Goal: Information Seeking & Learning: Learn about a topic

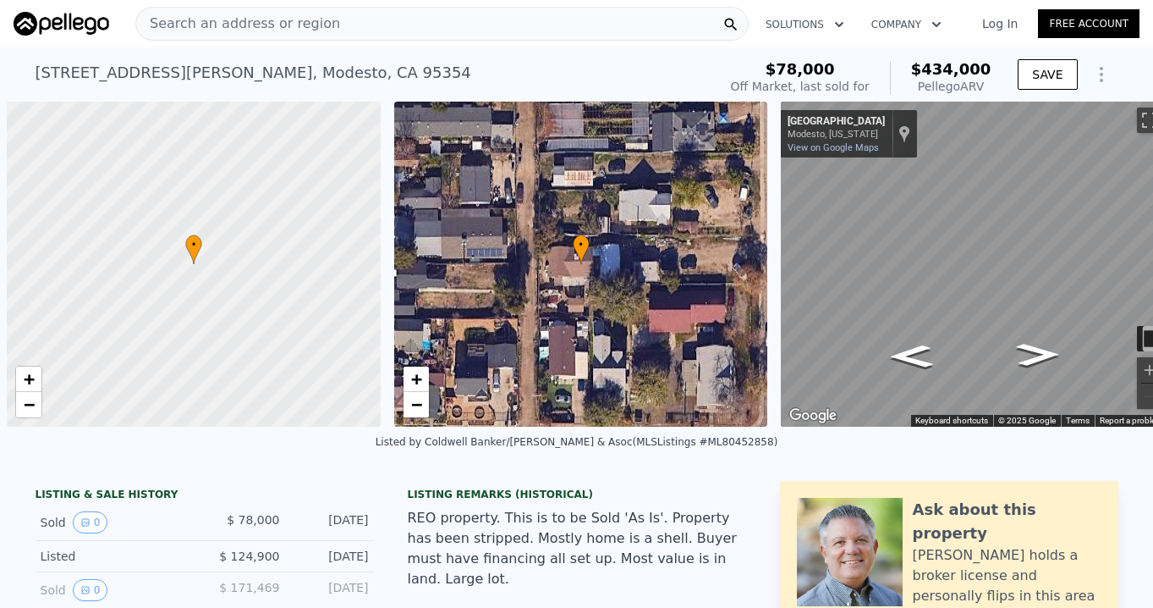
click at [166, 24] on span "Search an address or region" at bounding box center [238, 24] width 204 height 20
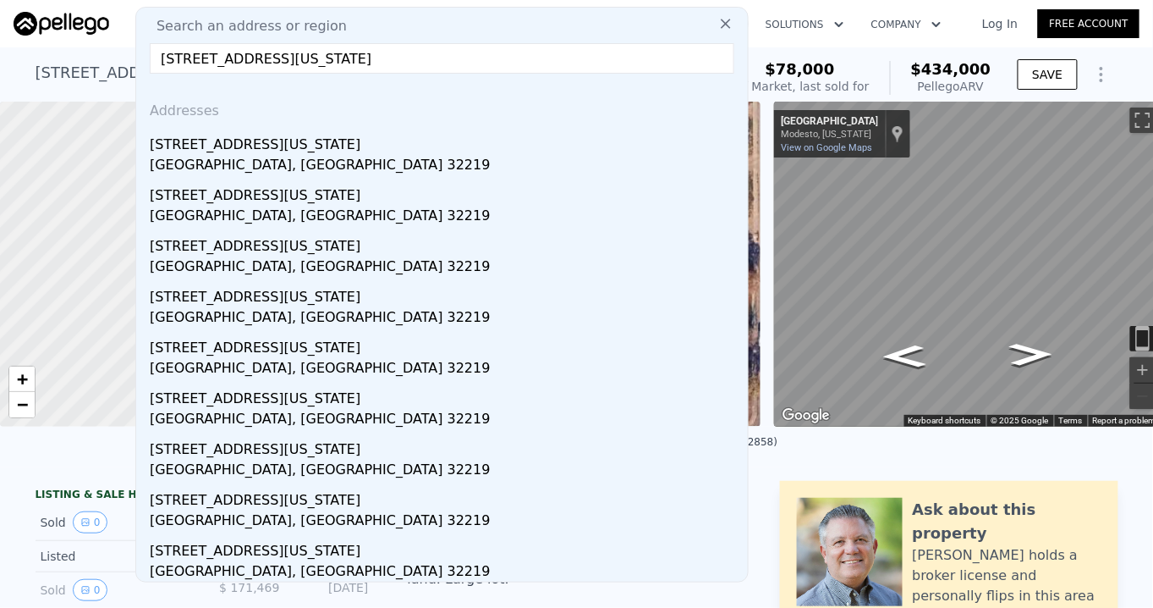
type input "[STREET_ADDRESS][US_STATE]"
click at [208, 156] on div "[GEOGRAPHIC_DATA], [GEOGRAPHIC_DATA] 32219" at bounding box center [445, 167] width 591 height 24
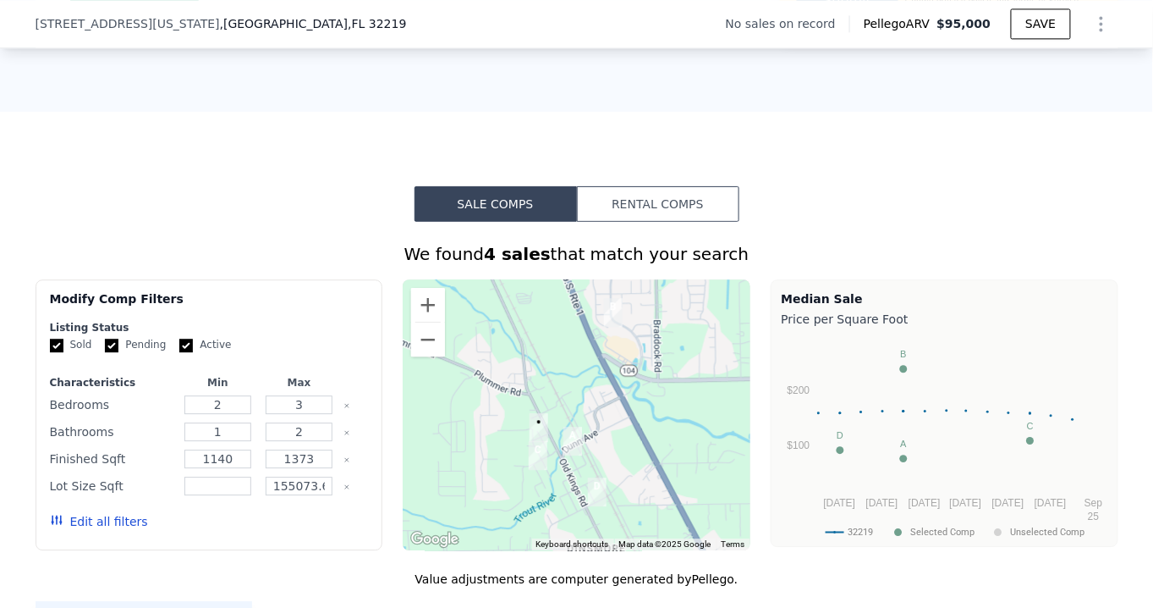
scroll to position [1147, 0]
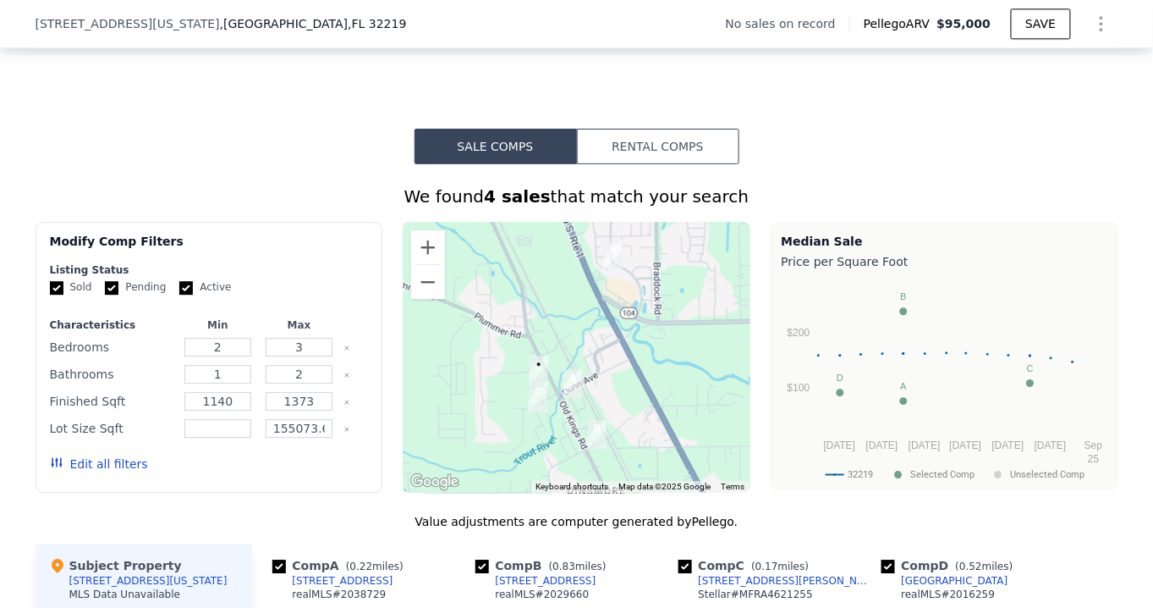
click at [115, 472] on button "Edit all filters" at bounding box center [99, 463] width 98 height 17
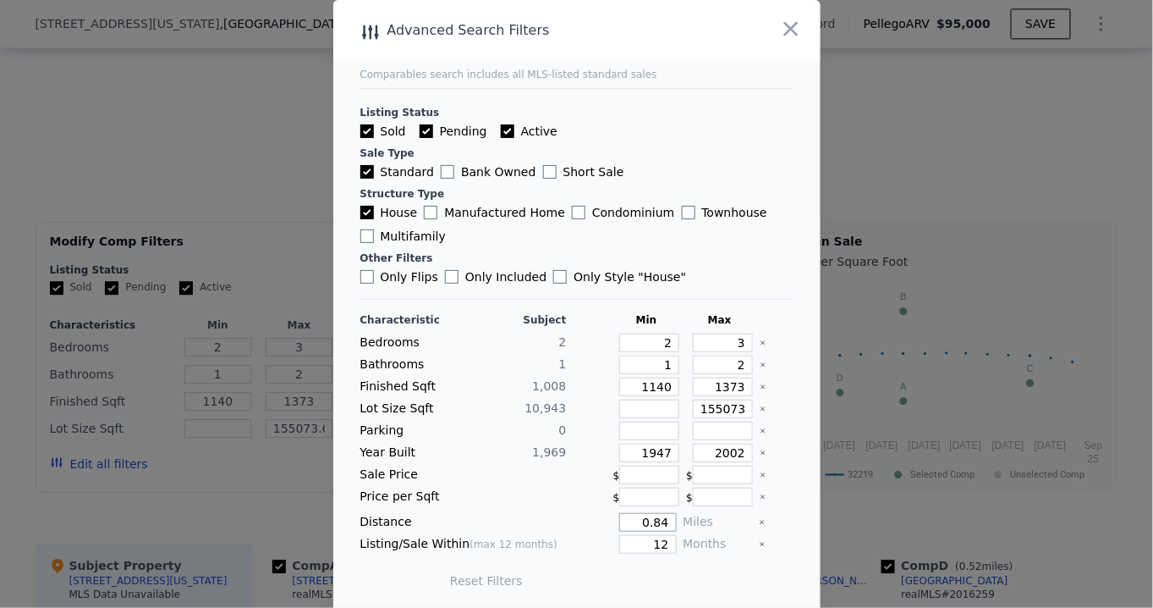
drag, startPoint x: 635, startPoint y: 518, endPoint x: 729, endPoint y: 506, distance: 95.5
click at [729, 506] on div "Characteristic Subject Min Max Bedrooms 2 2 3 Bathrooms 1 1 2 Finished Sqft 1,0…" at bounding box center [576, 458] width 433 height 291
type input "1"
click at [482, 492] on div at bounding box center [517, 496] width 100 height 19
drag, startPoint x: 630, startPoint y: 447, endPoint x: 718, endPoint y: 446, distance: 88.0
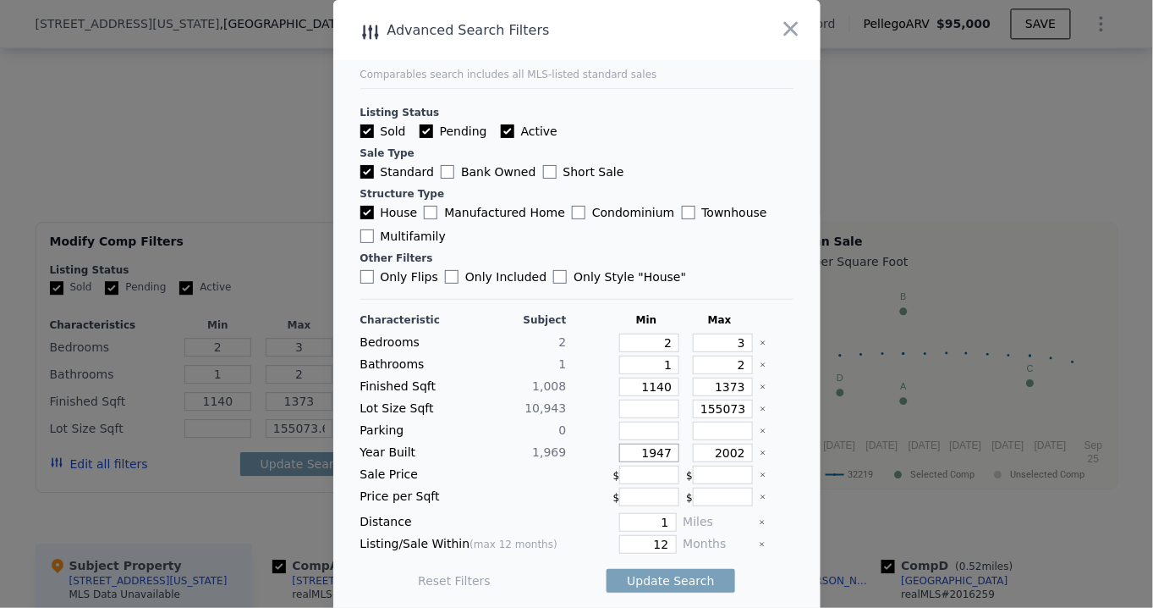
click at [718, 446] on div "Year Built 1,969 1947 2002" at bounding box center [576, 452] width 433 height 19
drag, startPoint x: 708, startPoint y: 449, endPoint x: 760, endPoint y: 445, distance: 51.8
click at [760, 445] on div "Year Built 1,969 2002" at bounding box center [576, 452] width 433 height 19
type input "1990"
click at [639, 402] on input "number" at bounding box center [649, 408] width 60 height 19
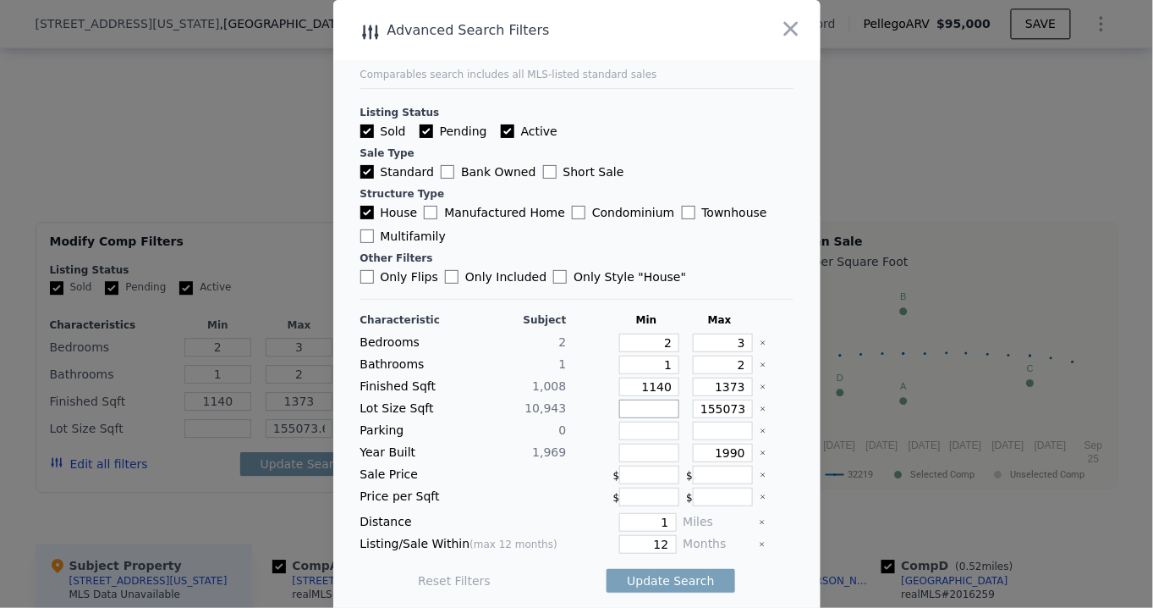
type input "5"
type input "7"
type input "75"
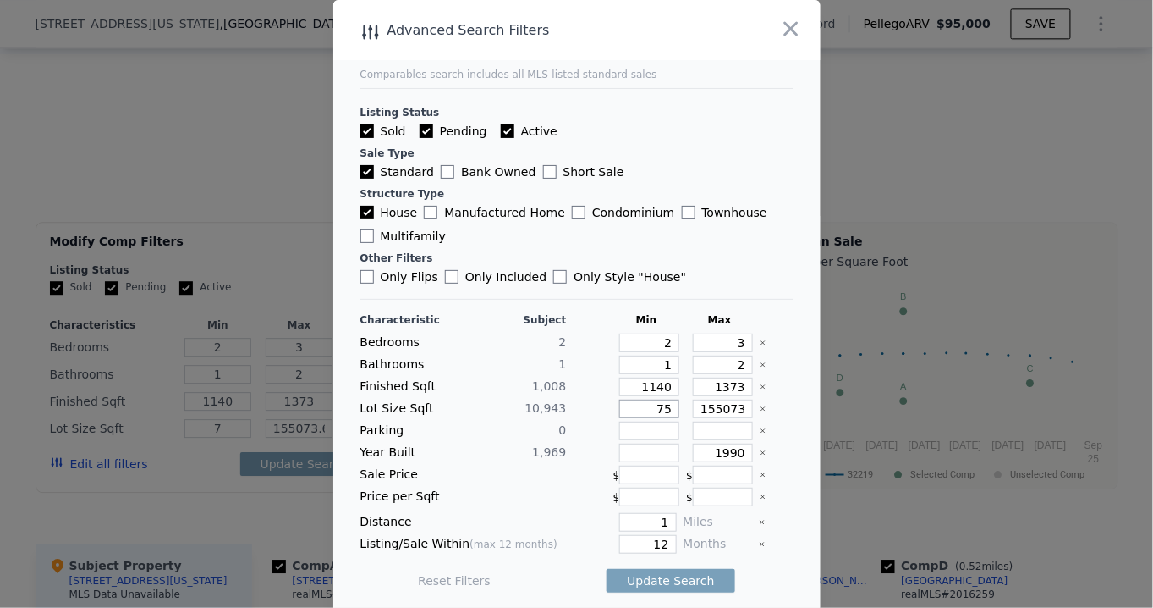
type input "75"
type input "750"
type input "7500"
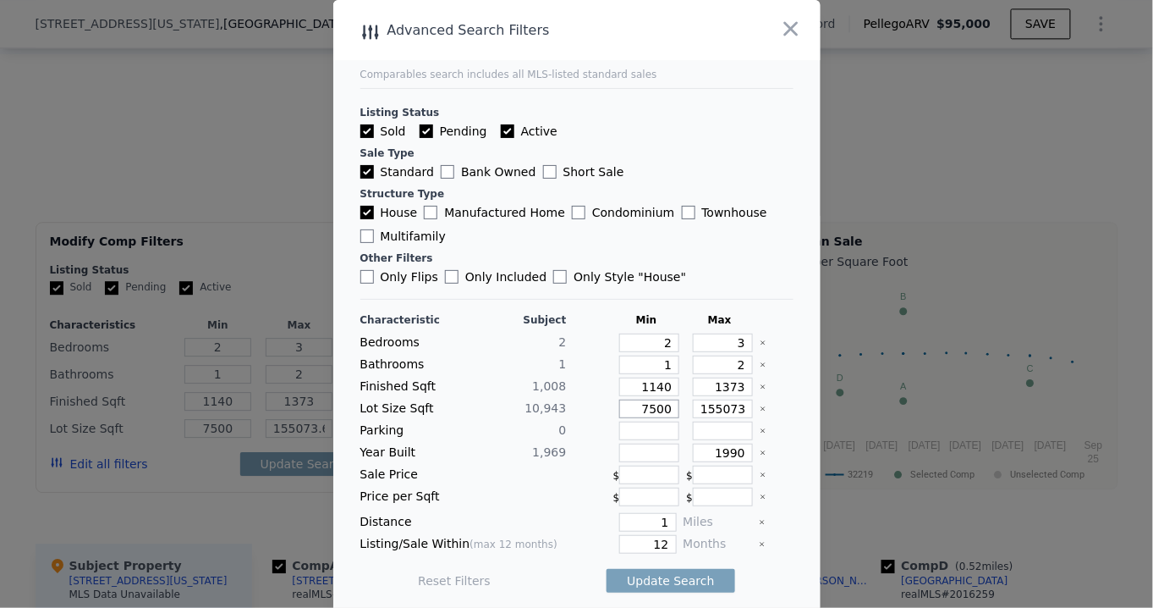
type input "7500"
drag, startPoint x: 684, startPoint y: 407, endPoint x: 755, endPoint y: 406, distance: 71.1
click at [755, 406] on div "Lot Size Sqft 10,943 7500 155073.6" at bounding box center [576, 408] width 433 height 19
type input "2"
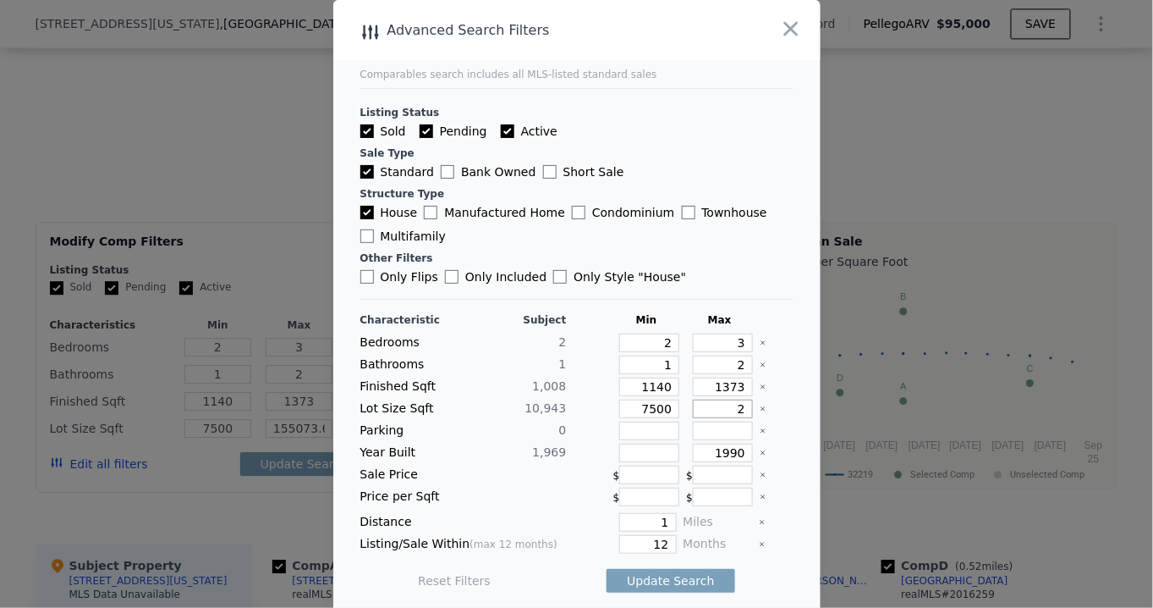
scroll to position [0, 0]
type input "2"
type input "20"
type input "200"
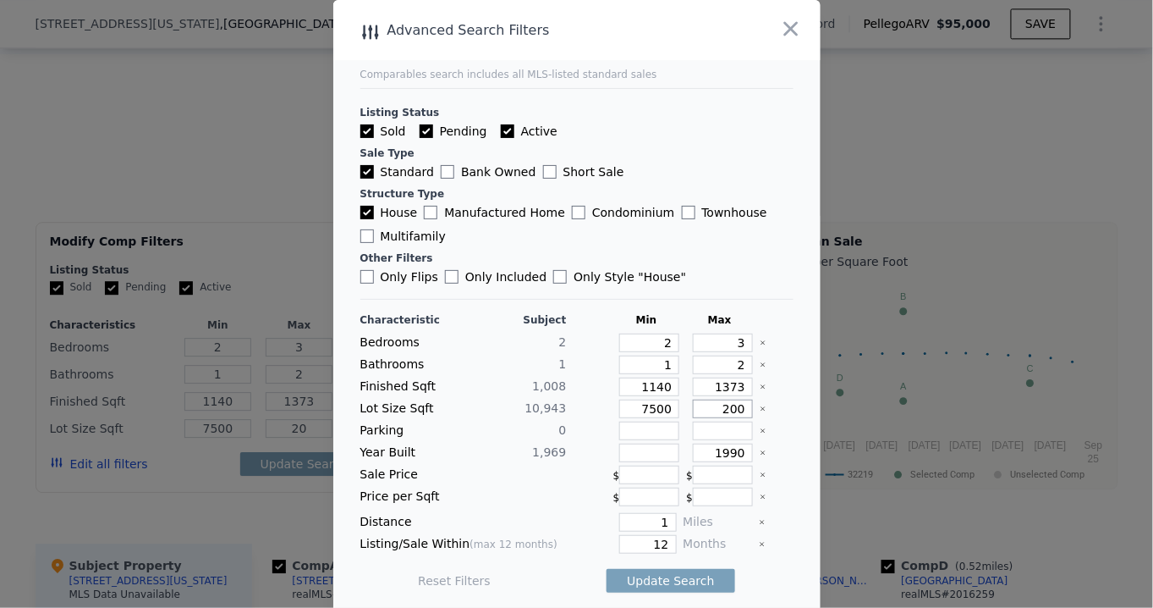
type input "200"
type input "2000"
type input "20000"
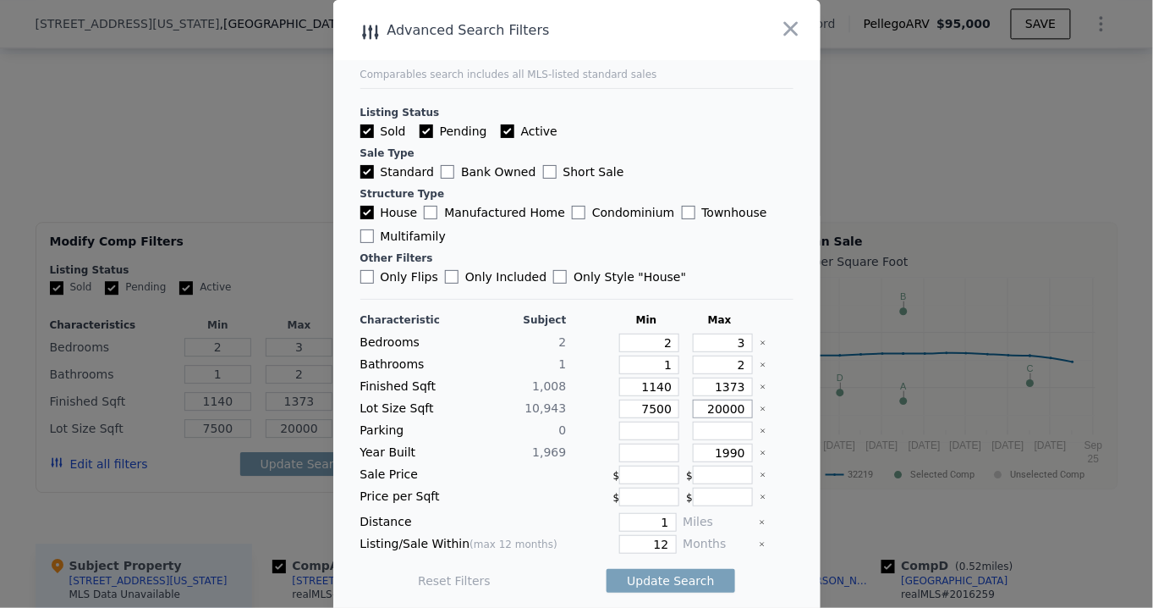
type input "20000"
type input "155073.6"
type input "1947"
type input "2002"
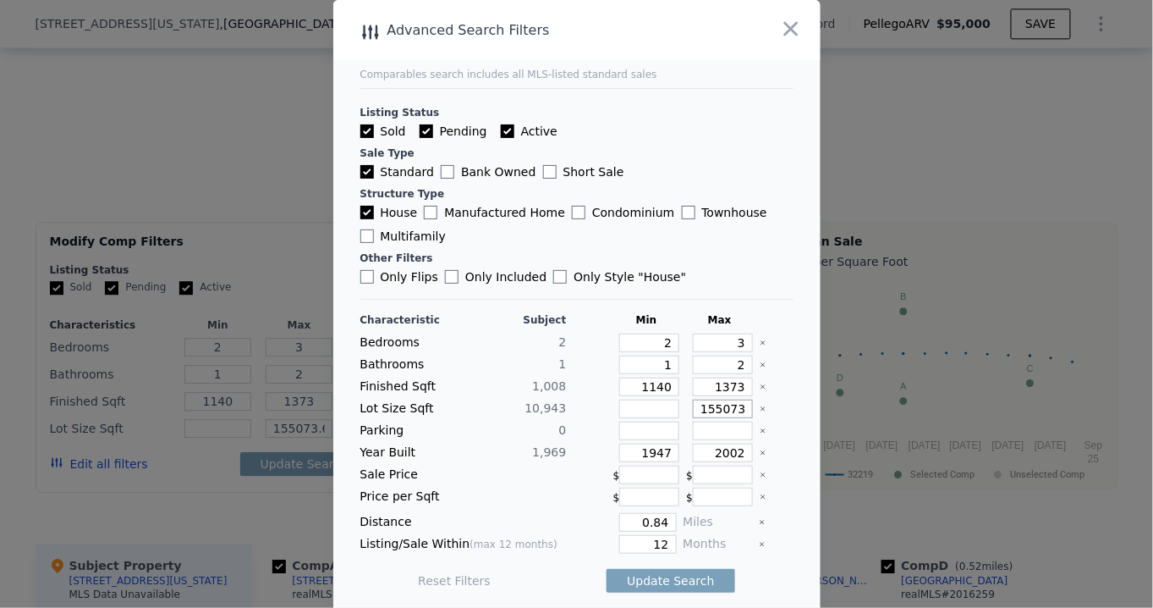
scroll to position [1, 0]
drag, startPoint x: 640, startPoint y: 522, endPoint x: 699, endPoint y: 514, distance: 59.7
click at [699, 514] on div "Distance 0.84 Miles" at bounding box center [576, 521] width 433 height 19
type input "1"
click at [665, 576] on button "Update Search" at bounding box center [671, 580] width 128 height 24
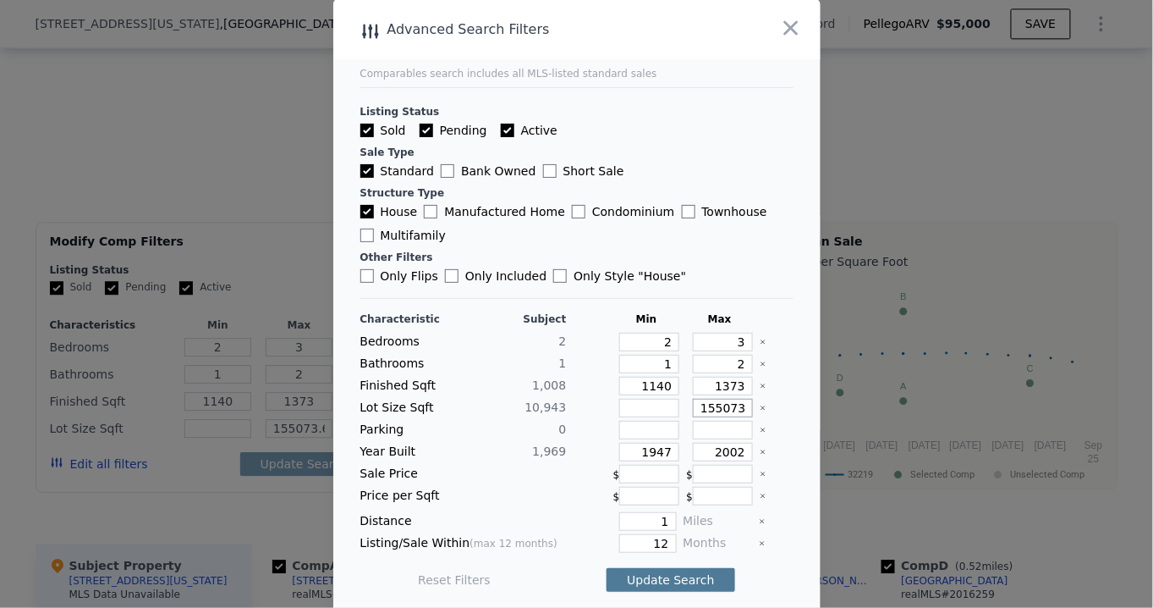
scroll to position [0, 3]
click at [800, 373] on main "Comparables search includes all MLS-listed standard sales Listing Status Sold P…" at bounding box center [576, 303] width 487 height 608
drag, startPoint x: 685, startPoint y: 407, endPoint x: 801, endPoint y: 395, distance: 116.5
click at [801, 395] on main "Comparables search includes all MLS-listed standard sales Listing Status Sold P…" at bounding box center [576, 303] width 487 height 608
type input "1"
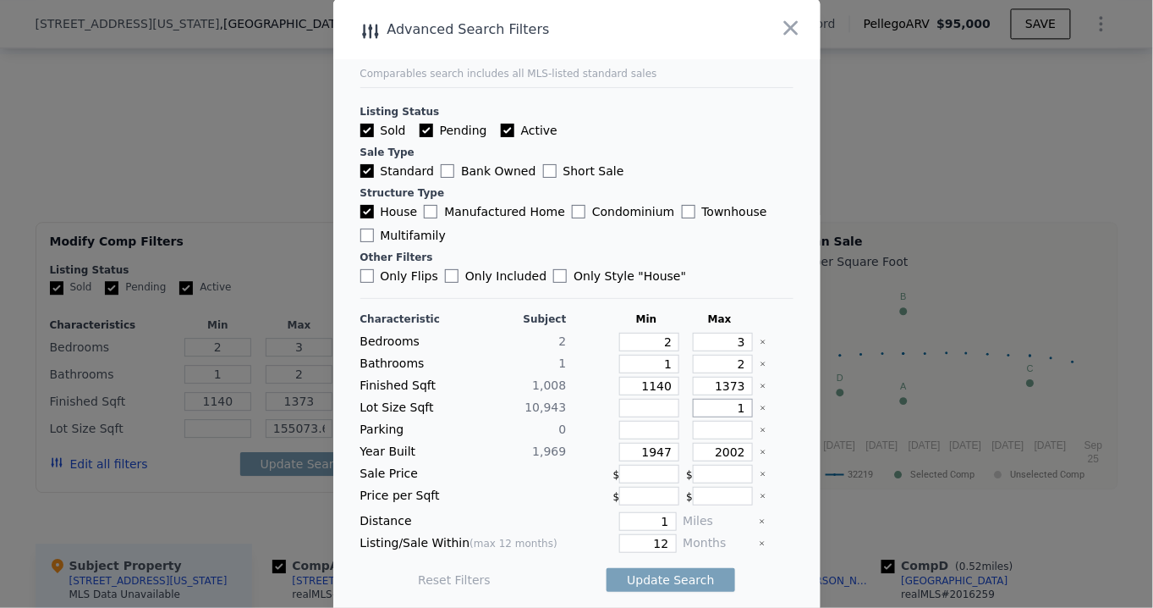
scroll to position [0, 0]
type input "1"
type input "10"
type input "100"
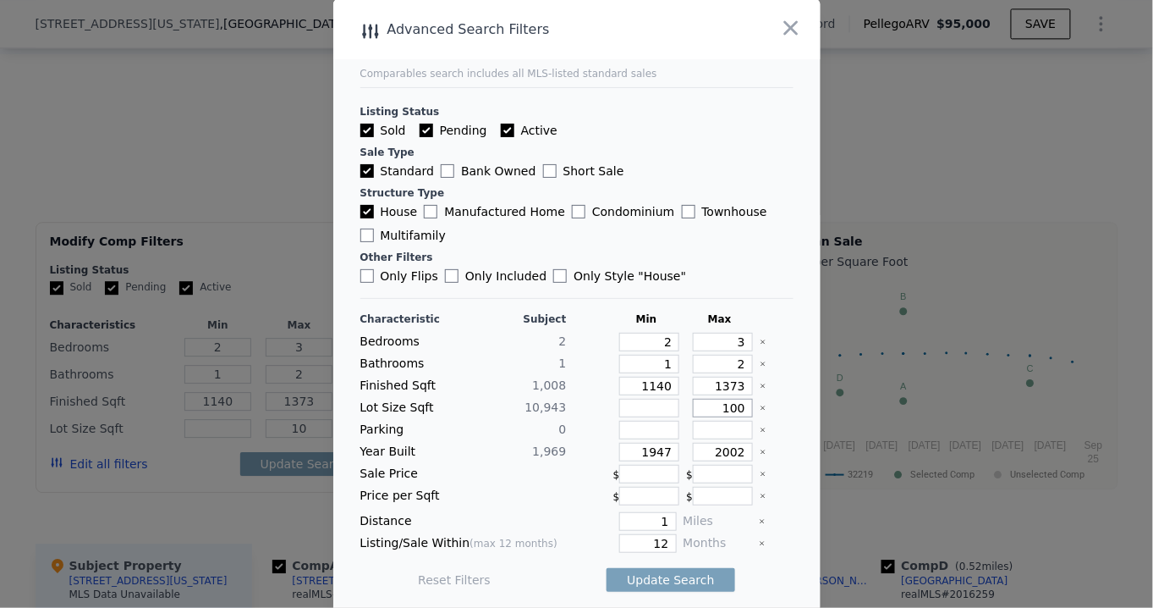
type input "100"
type input "1000"
type input "100"
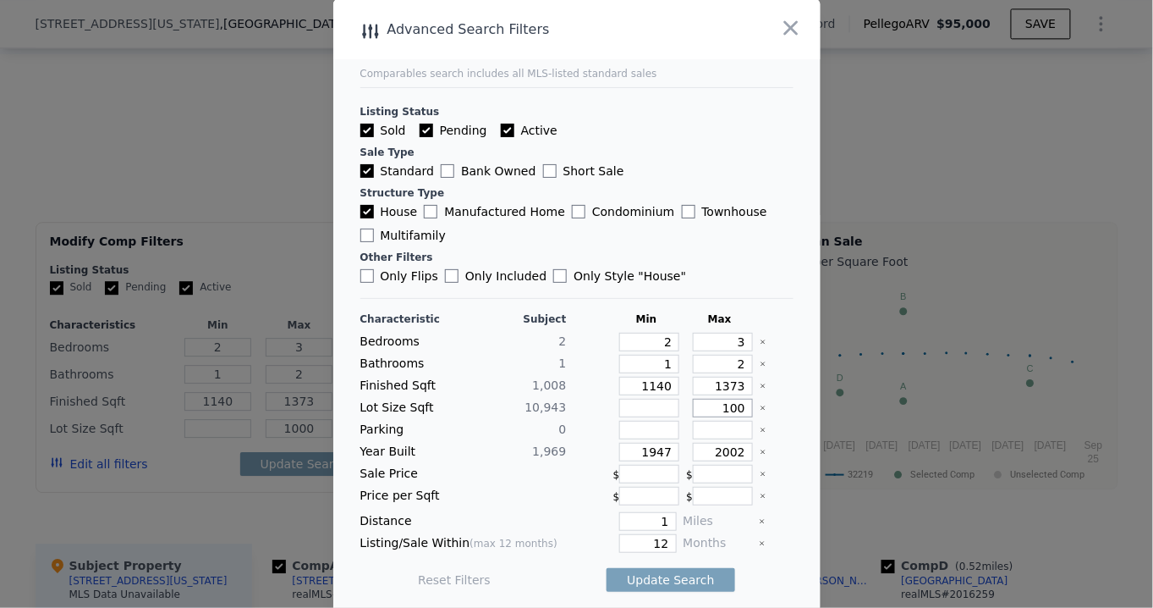
type input "10"
type input "1"
type input "16"
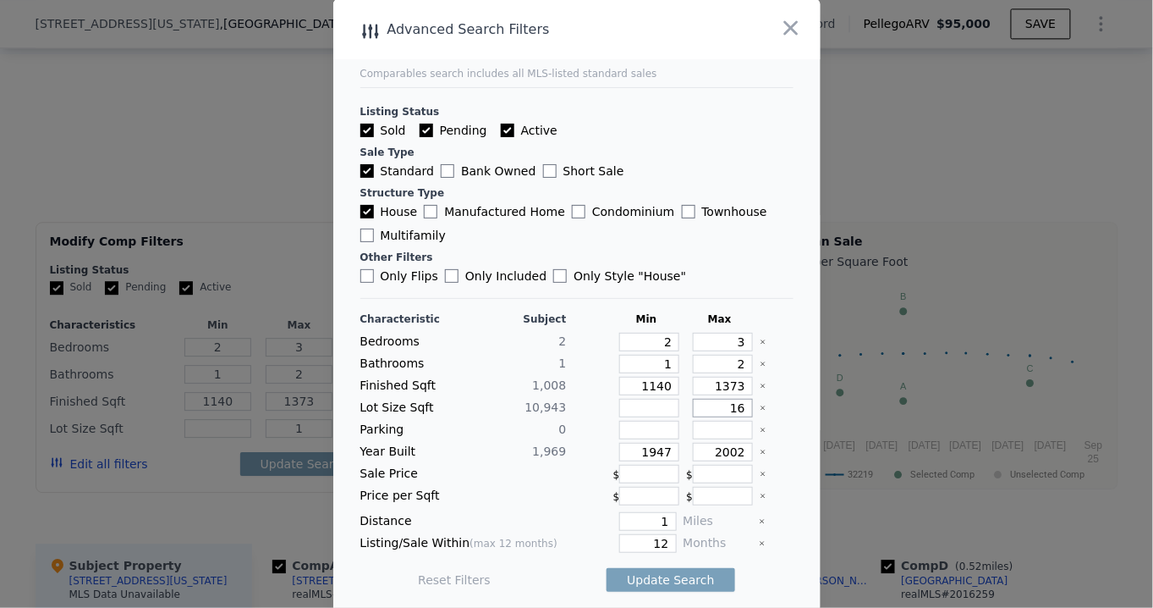
type input "16"
type input "160"
type input "1600"
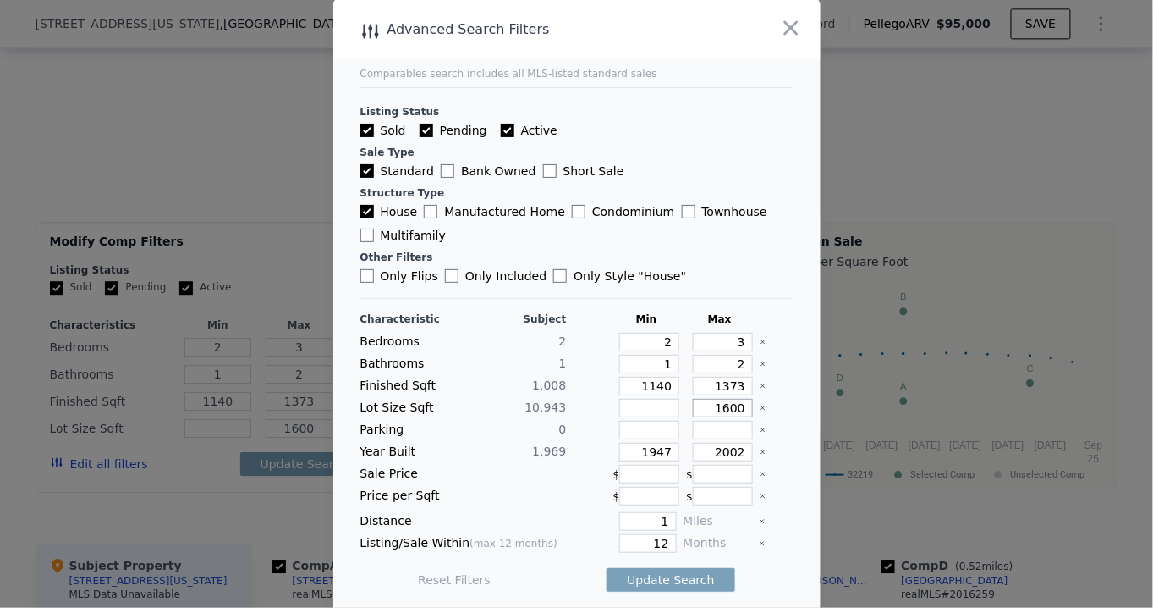
type input "16000"
click at [670, 569] on button "Update Search" at bounding box center [671, 580] width 128 height 24
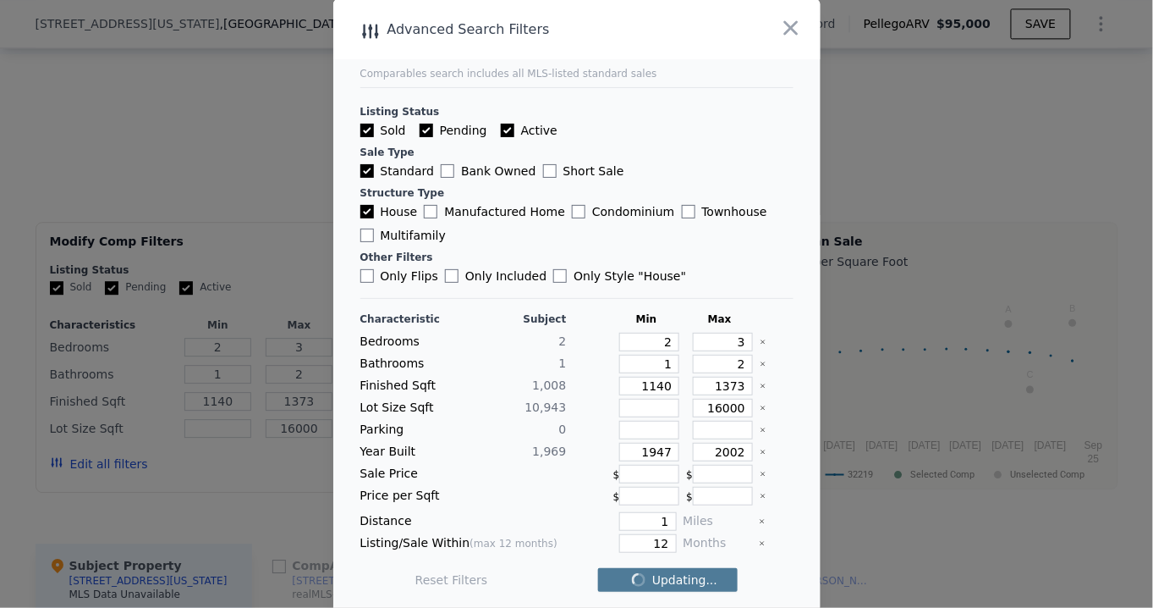
checkbox input "false"
click at [501, 129] on input "Active" at bounding box center [508, 131] width 14 height 14
checkbox input "false"
click at [420, 128] on input "Pending" at bounding box center [427, 131] width 14 height 14
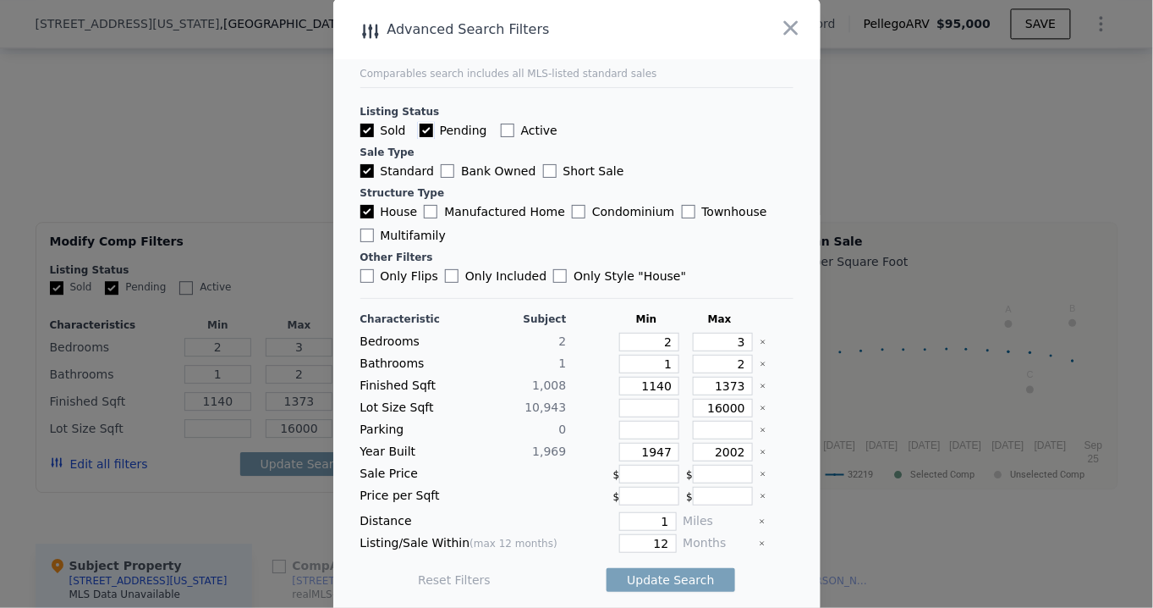
checkbox input "false"
click at [661, 571] on button "Update Search" at bounding box center [671, 580] width 128 height 24
drag, startPoint x: 653, startPoint y: 444, endPoint x: 600, endPoint y: 447, distance: 53.4
click at [569, 449] on div "Year Built 1,969 1947 2002" at bounding box center [576, 452] width 433 height 19
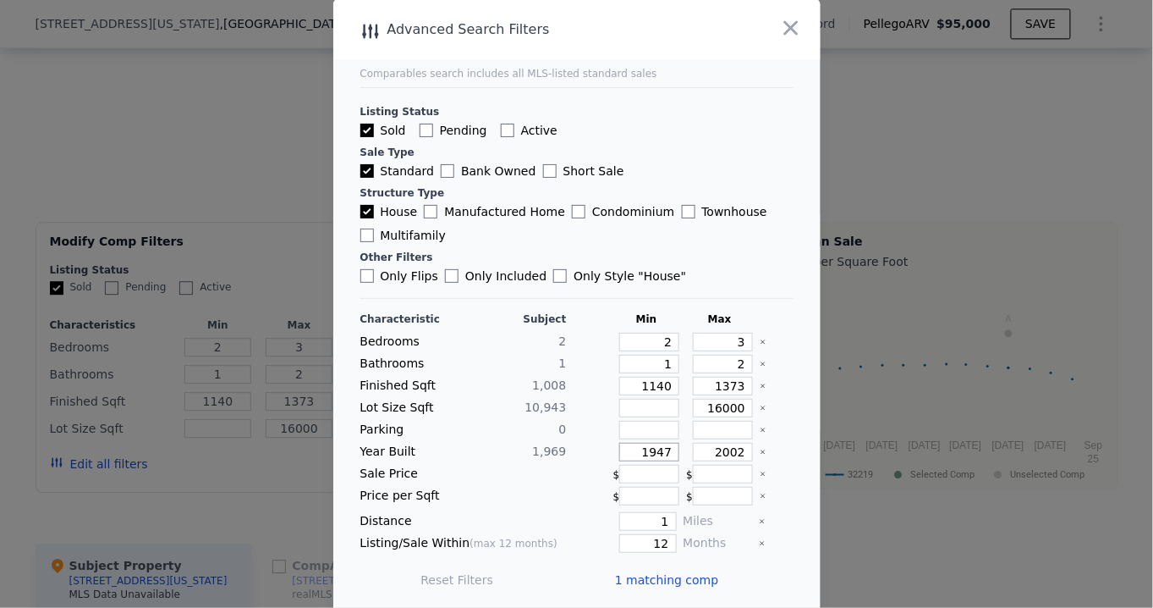
drag, startPoint x: 663, startPoint y: 447, endPoint x: 521, endPoint y: 445, distance: 141.3
click at [521, 445] on div "Year Built 1,969 1947 2002" at bounding box center [576, 452] width 433 height 19
drag, startPoint x: 707, startPoint y: 382, endPoint x: 786, endPoint y: 382, distance: 79.5
click at [786, 382] on main "Comparables search includes all MLS-listed standard sales Listing Status Sold P…" at bounding box center [576, 303] width 487 height 608
type input "14"
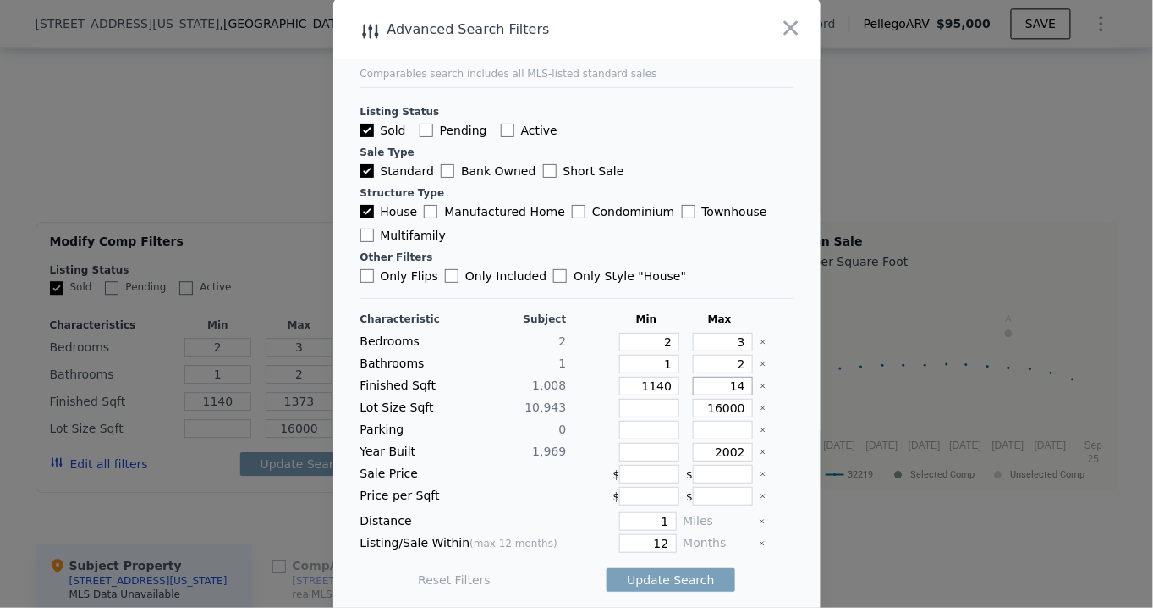
type input "14"
type input "140"
type input "1400"
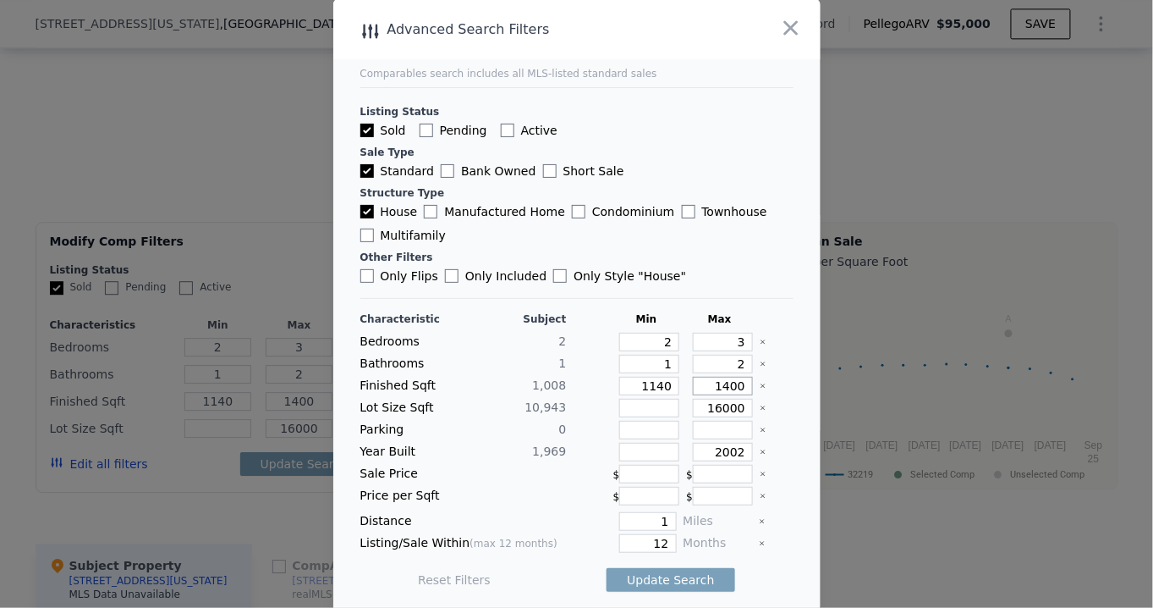
type input "1400"
drag, startPoint x: 637, startPoint y: 379, endPoint x: 687, endPoint y: 373, distance: 50.3
click at [687, 373] on div "Characteristic Subject Min Max Bedrooms 2 2 3 Bathrooms 1 1 2 Finished Sqft 1,0…" at bounding box center [576, 457] width 433 height 291
drag, startPoint x: 628, startPoint y: 378, endPoint x: 694, endPoint y: 380, distance: 66.0
click at [694, 380] on div "Finished Sqft 1,008 1140 1400" at bounding box center [576, 386] width 433 height 19
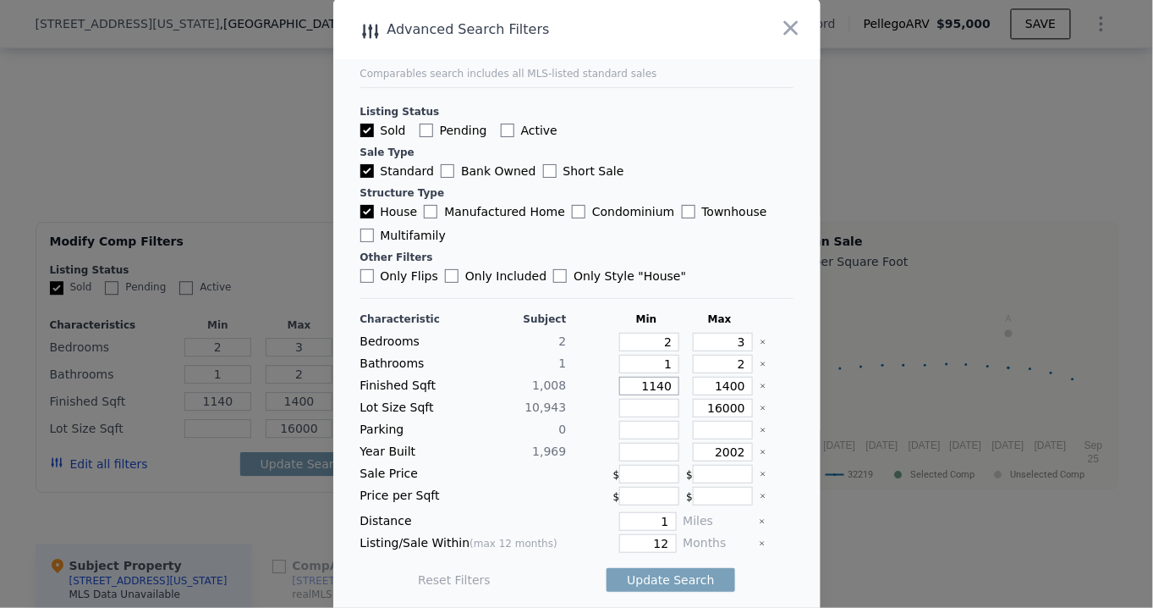
type input "8"
type input "80"
type input "800"
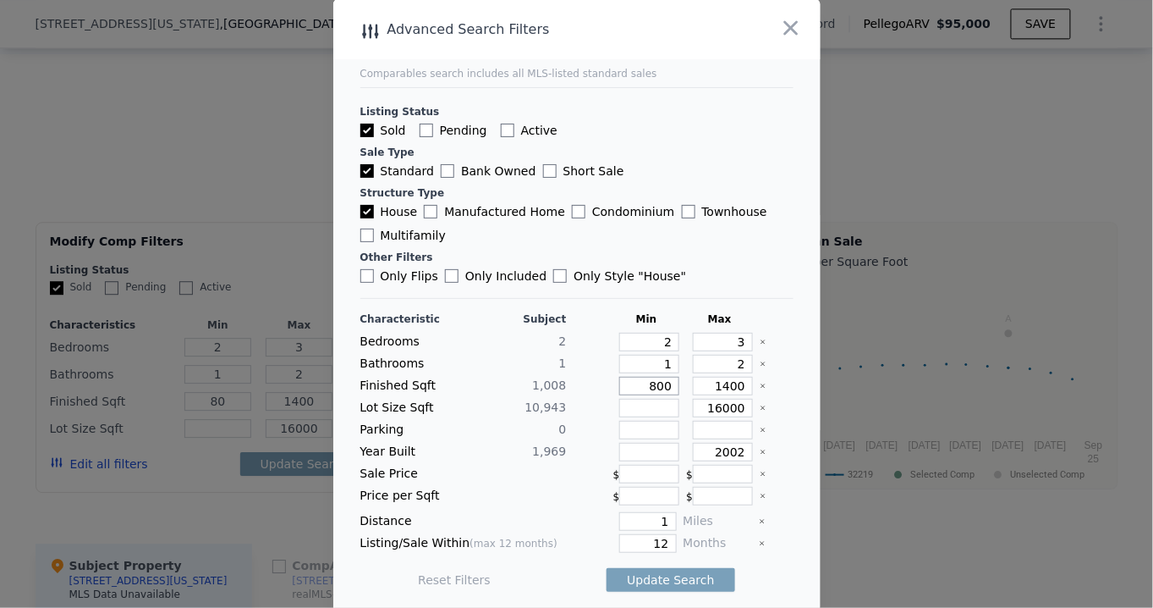
type input "800"
click at [652, 575] on button "Update Search" at bounding box center [671, 580] width 128 height 24
click at [646, 574] on span "1 matching comp" at bounding box center [667, 579] width 104 height 17
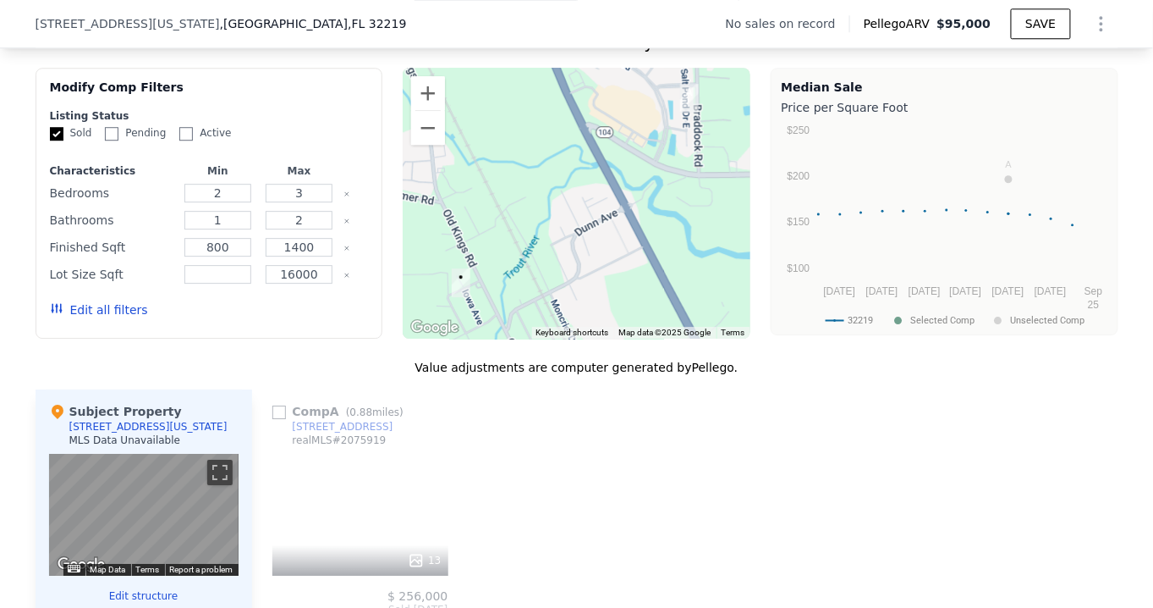
scroll to position [1455, 0]
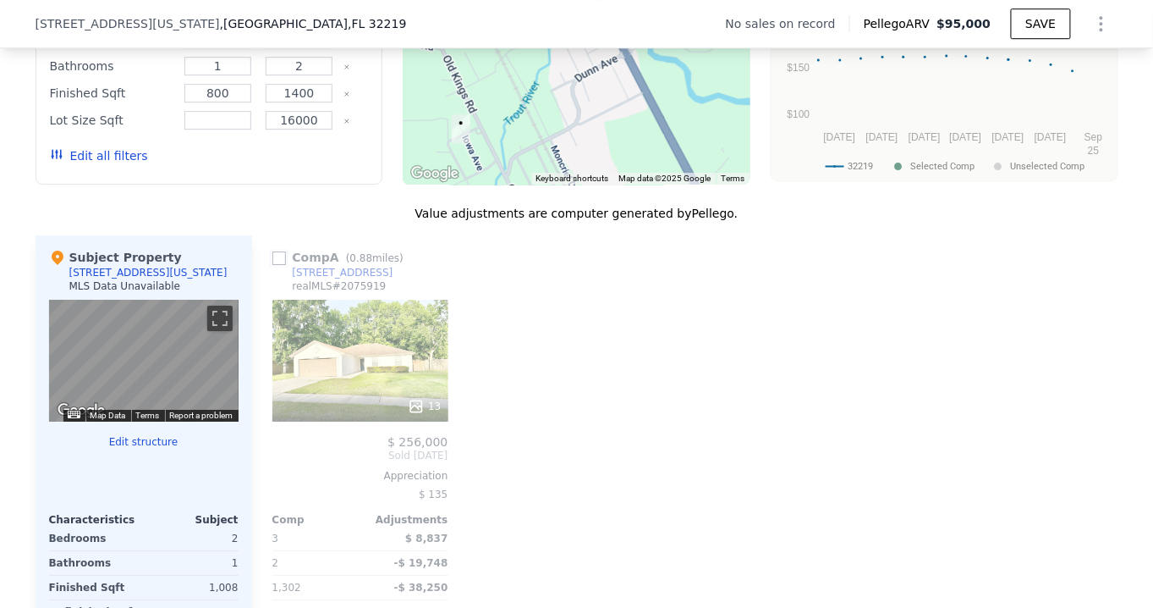
click at [272, 265] on input "checkbox" at bounding box center [279, 258] width 14 height 14
checkbox input "true"
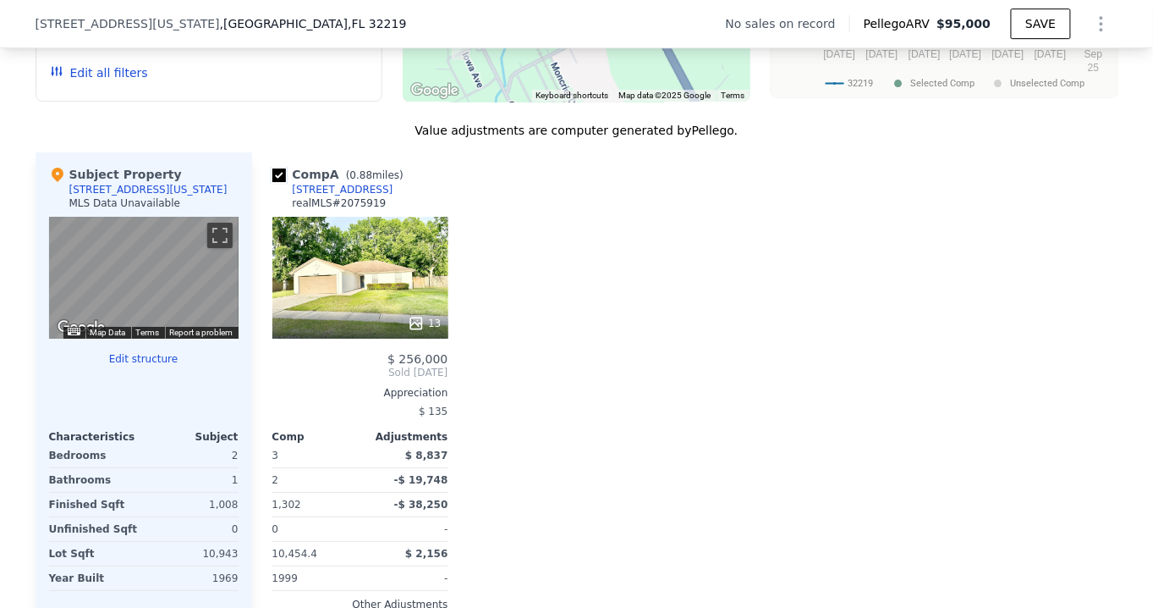
scroll to position [1638, 0]
